Goal: Task Accomplishment & Management: Manage account settings

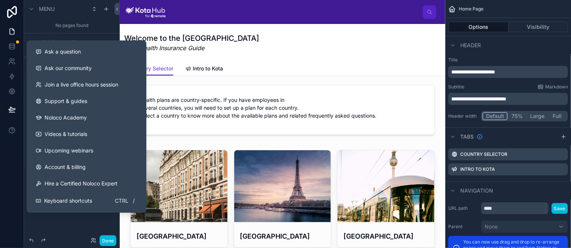
click at [77, 169] on span "Account & billing" at bounding box center [65, 166] width 41 height 7
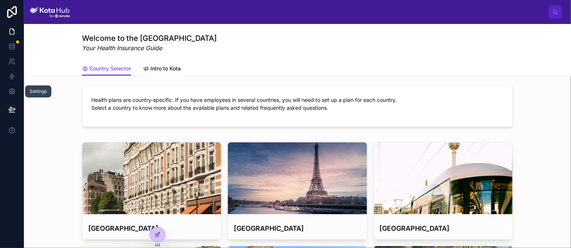
click at [11, 91] on icon at bounding box center [12, 92] width 2 height 2
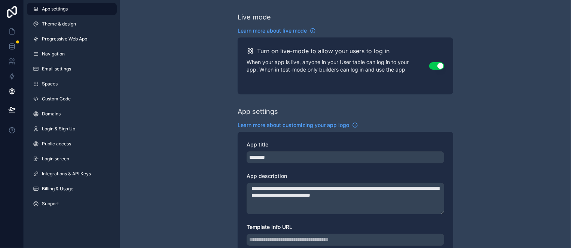
click at [72, 185] on link "Billing & Usage" at bounding box center [72, 189] width 90 height 12
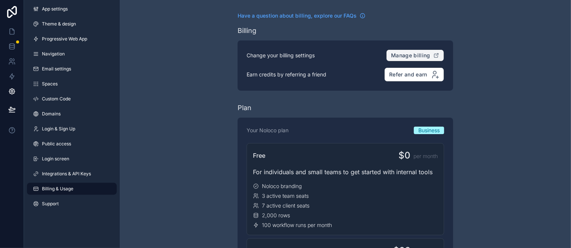
click at [414, 55] on span "Manage billing" at bounding box center [410, 55] width 39 height 7
